Goal: Navigation & Orientation: Go to known website

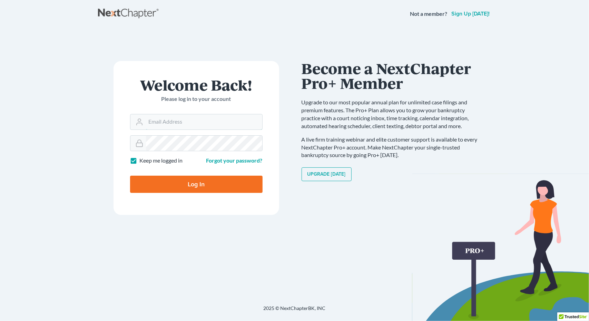
type input "[EMAIL_ADDRESS][PERSON_NAME][DOMAIN_NAME]"
click at [201, 182] on input "Log In" at bounding box center [196, 184] width 132 height 17
type input "Thinking..."
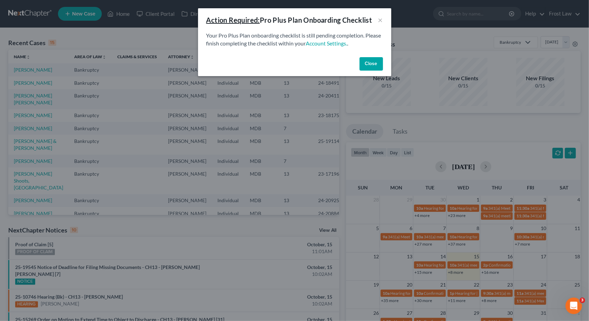
click at [367, 64] on button "Close" at bounding box center [370, 64] width 23 height 14
